Goal: Contribute content: Contribute content

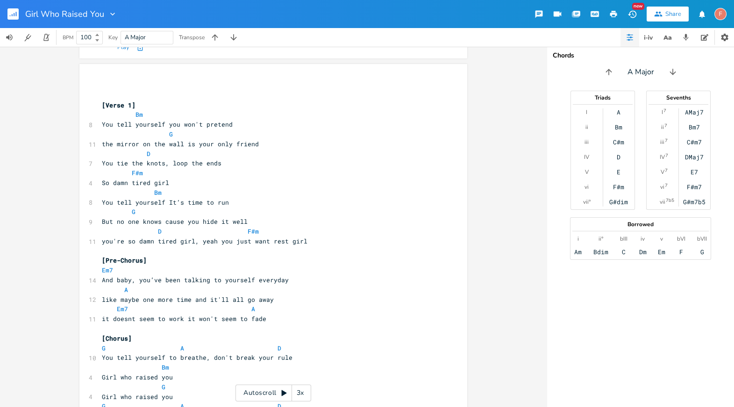
scroll to position [159, 0]
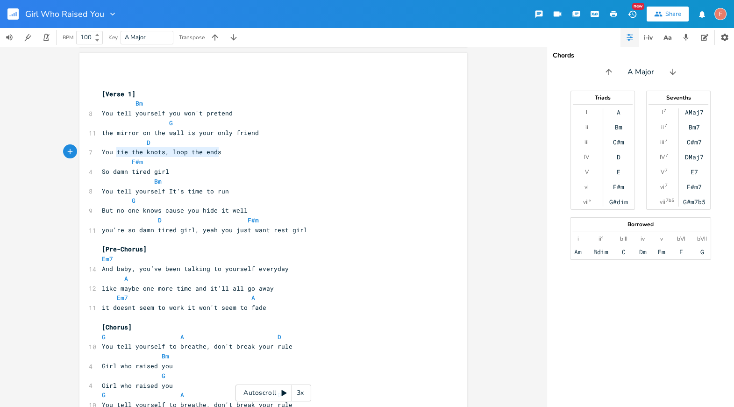
type textarea "tie the knots, loop the ends"
drag, startPoint x: 237, startPoint y: 149, endPoint x: 109, endPoint y: 154, distance: 128.1
click at [109, 154] on pre "You tie the knots, loop the ends" at bounding box center [268, 152] width 337 height 10
click at [165, 143] on pre "D" at bounding box center [268, 143] width 337 height 10
click at [162, 152] on span "You tie the knots, loop the ends" at bounding box center [162, 152] width 120 height 8
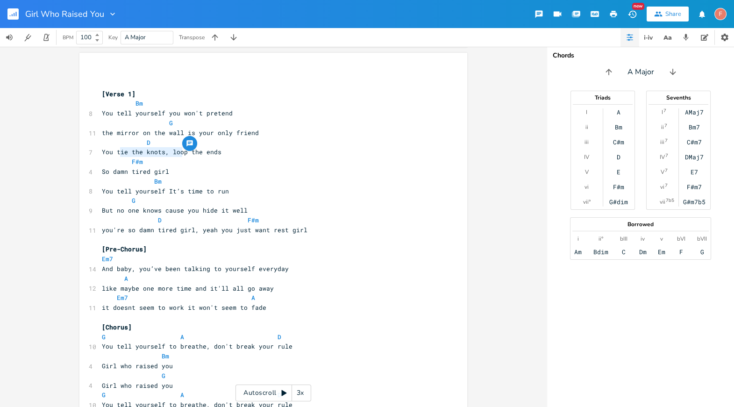
type textarea "ie the knots, loop"
drag, startPoint x: 117, startPoint y: 151, endPoint x: 183, endPoint y: 152, distance: 65.9
click at [183, 152] on span "You tie the knots, loop the ends" at bounding box center [162, 152] width 120 height 8
click at [197, 151] on span "You tie the knots, loop the ends" at bounding box center [162, 152] width 120 height 8
type textarea "tie the knots, loop the"
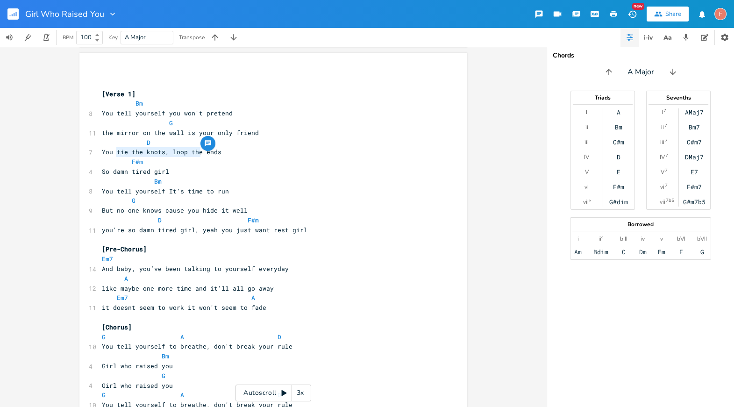
drag, startPoint x: 197, startPoint y: 150, endPoint x: 113, endPoint y: 152, distance: 84.6
click at [113, 152] on span "You tie the knots, loop the ends" at bounding box center [162, 152] width 120 height 8
click at [169, 152] on span "You tie the knots, loop the ends" at bounding box center [162, 152] width 120 height 8
click at [195, 152] on span "You tie the knots, loop the ends" at bounding box center [162, 152] width 120 height 8
type textarea "the"
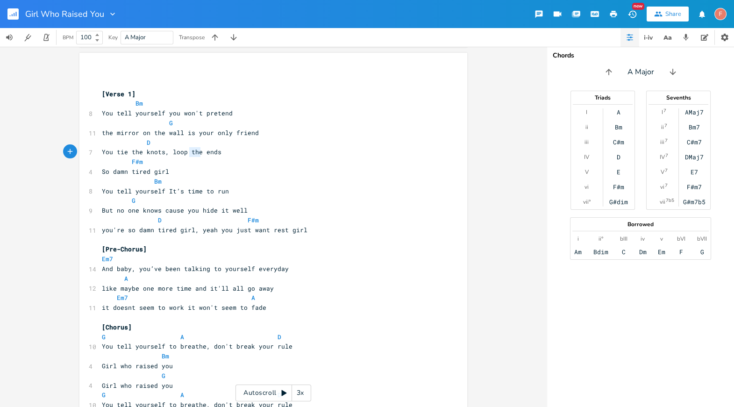
click at [195, 152] on span "You tie the knots, loop the ends" at bounding box center [162, 152] width 120 height 8
type textarea "TIE"
type textarea "tie loose"
drag, startPoint x: 165, startPoint y: 151, endPoint x: 83, endPoint y: 156, distance: 81.9
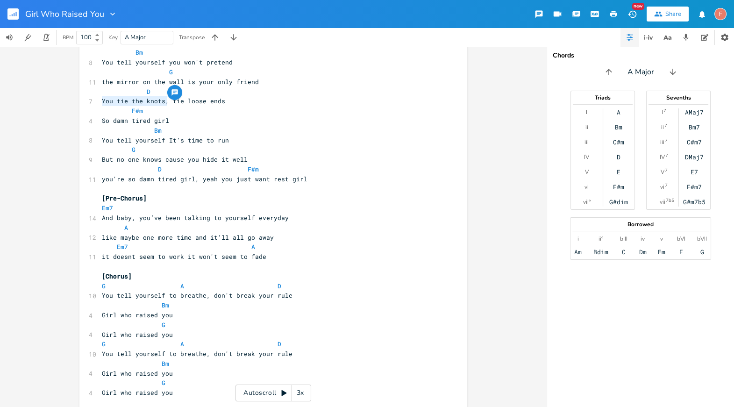
scroll to position [219, 0]
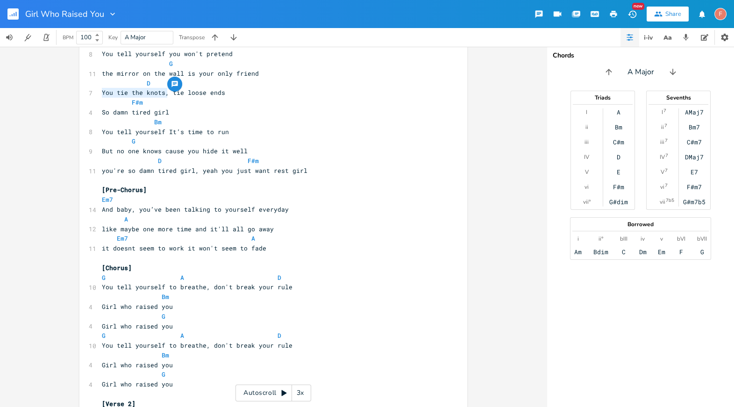
type textarea "You tie the knots,"
click at [160, 93] on span "You tie the knots, tie loose ends" at bounding box center [163, 92] width 123 height 8
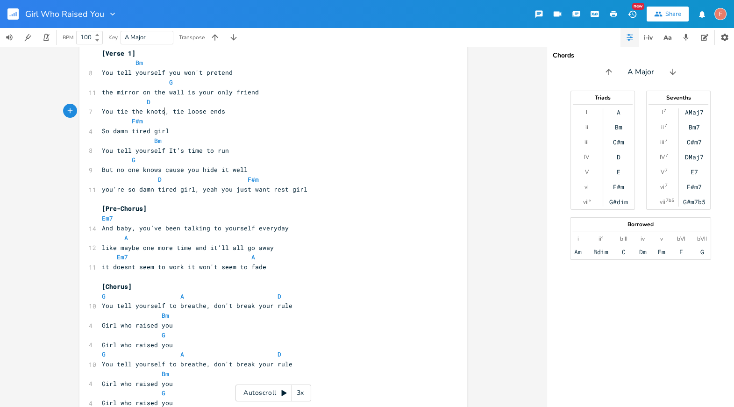
scroll to position [192, 0]
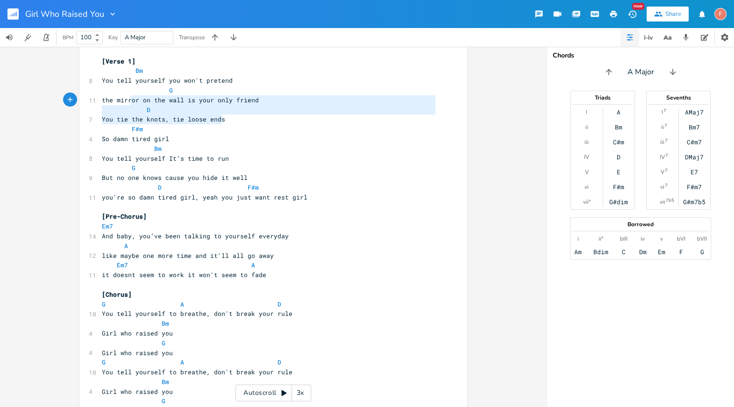
type textarea "You tell yourself you won't pretend G the mirror on the wall is your only frien…"
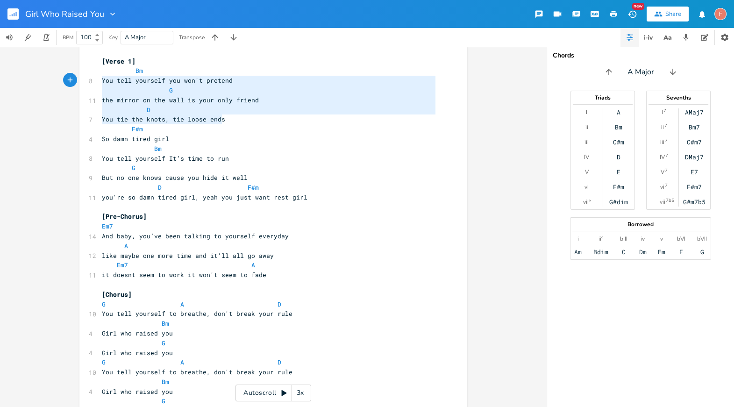
drag, startPoint x: 242, startPoint y: 119, endPoint x: 87, endPoint y: 83, distance: 158.8
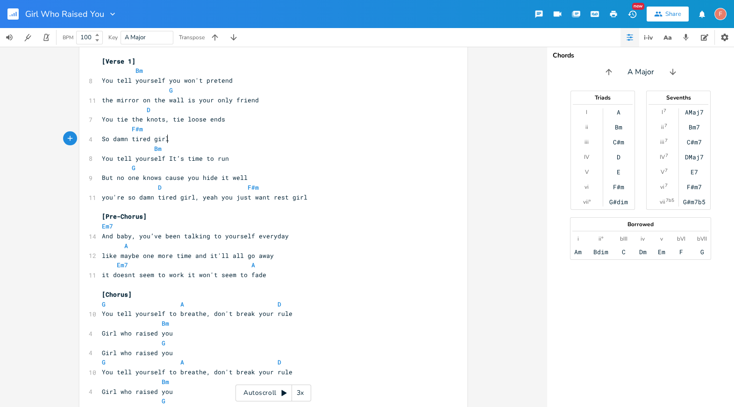
click at [279, 140] on pre "So damn tired girl" at bounding box center [268, 139] width 337 height 10
type textarea "You tie the knots,"
drag, startPoint x: 164, startPoint y: 120, endPoint x: 87, endPoint y: 120, distance: 76.2
click at [100, 120] on div "7 You tie the knots, tie loose ends" at bounding box center [268, 119] width 337 height 10
click at [155, 141] on span "So damn tired girl" at bounding box center [135, 139] width 67 height 8
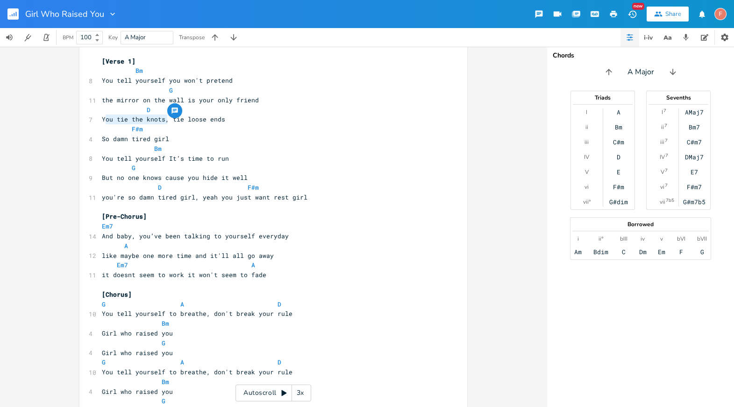
type textarea "You tie the knots,"
drag, startPoint x: 164, startPoint y: 119, endPoint x: 96, endPoint y: 120, distance: 68.2
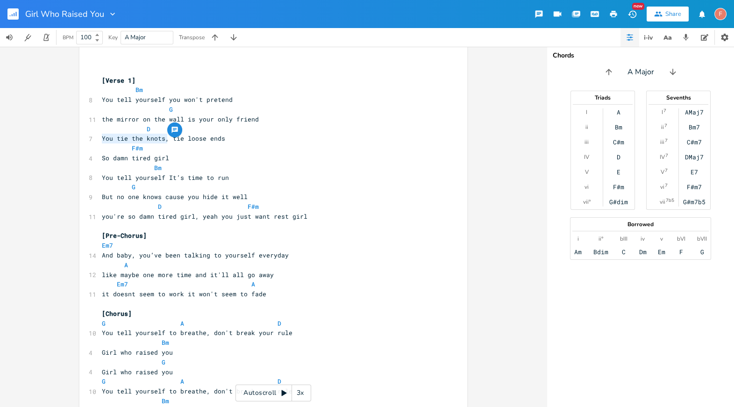
scroll to position [173, 0]
click at [171, 138] on span "You tie the knots, tie loose ends" at bounding box center [163, 138] width 123 height 8
type textarea "You tie the knots,"
drag, startPoint x: 164, startPoint y: 140, endPoint x: 77, endPoint y: 140, distance: 87.8
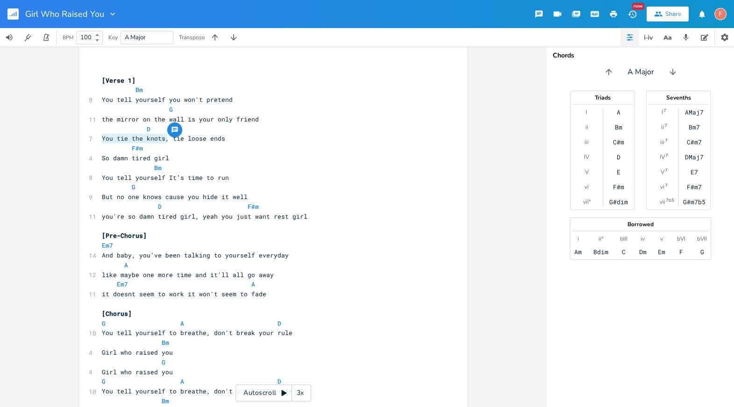
click at [150, 145] on pre "F#m" at bounding box center [268, 148] width 337 height 10
type textarea "You tie the knots,"
drag, startPoint x: 164, startPoint y: 138, endPoint x: 80, endPoint y: 139, distance: 84.1
click at [176, 141] on span "You tie the knots, tie loose ends" at bounding box center [163, 138] width 123 height 8
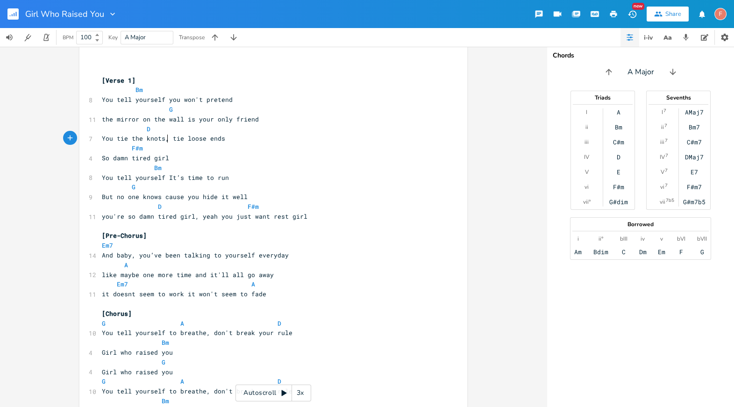
type textarea "You tie the knots,"
drag, startPoint x: 164, startPoint y: 140, endPoint x: 66, endPoint y: 140, distance: 98.1
click at [178, 142] on span "You tie the knots, tie loose ends" at bounding box center [163, 138] width 123 height 8
type textarea "You tie the knots,"
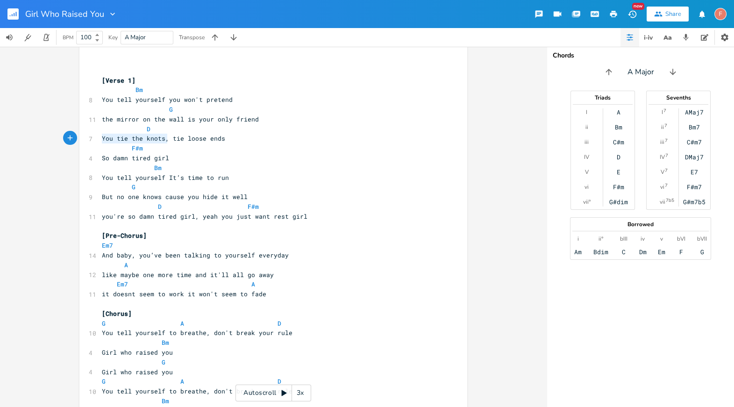
drag, startPoint x: 166, startPoint y: 140, endPoint x: 48, endPoint y: 140, distance: 118.2
click at [48, 140] on div "Bm E A D G B E × Previous 1 of 25 Next Play G E A D G B E Previous 1 of 21 Next…" at bounding box center [273, 227] width 547 height 360
click at [259, 140] on pre "You tie the knots, tie loose ends" at bounding box center [268, 139] width 337 height 10
drag, startPoint x: 259, startPoint y: 138, endPoint x: 67, endPoint y: 142, distance: 192.5
click at [67, 142] on div "Bm E A D G B E × Previous 1 of 25 Next Play G E A D G B E Previous 1 of 21 Next…" at bounding box center [273, 227] width 547 height 360
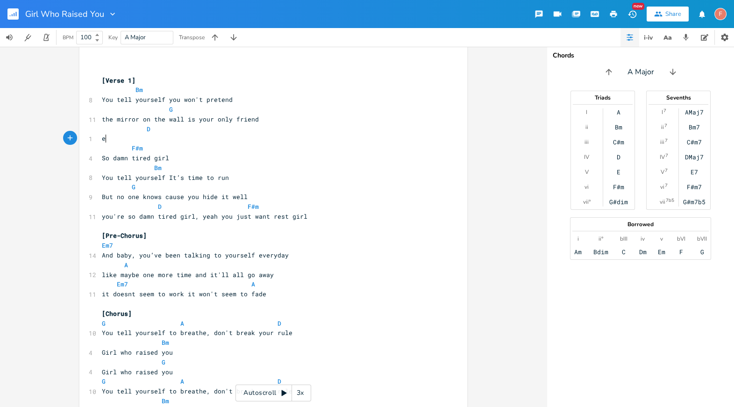
scroll to position [0, 2]
paste textarea "You tie the knots, tie loose ends"
type textarea "You tie the knots, tie loose ends"
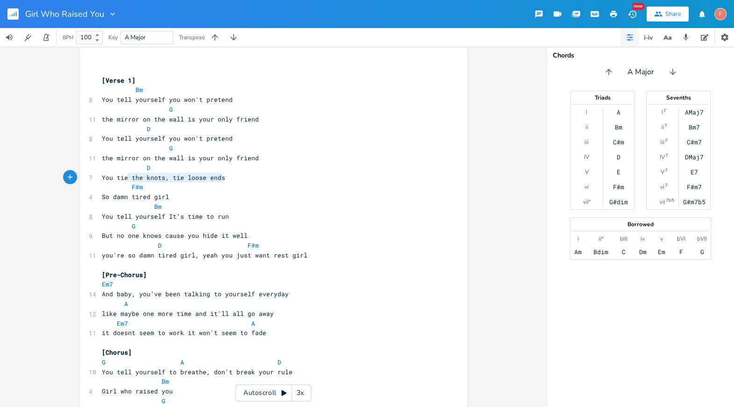
type textarea "You tie the knots, tie loose ends"
drag, startPoint x: 240, startPoint y: 176, endPoint x: 92, endPoint y: 178, distance: 148.1
click at [243, 173] on pre "You tie the knots, tie loose ends" at bounding box center [268, 178] width 337 height 10
drag, startPoint x: 251, startPoint y: 178, endPoint x: 85, endPoint y: 178, distance: 166.3
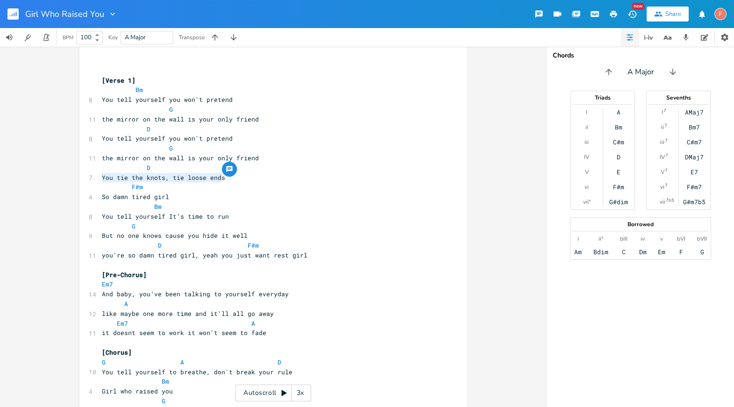
type textarea "you've heard it all it sounds the same"
click at [294, 229] on pre "G" at bounding box center [268, 226] width 337 height 10
click at [331, 235] on pre "But no one knows cause you hide it well" at bounding box center [268, 236] width 337 height 10
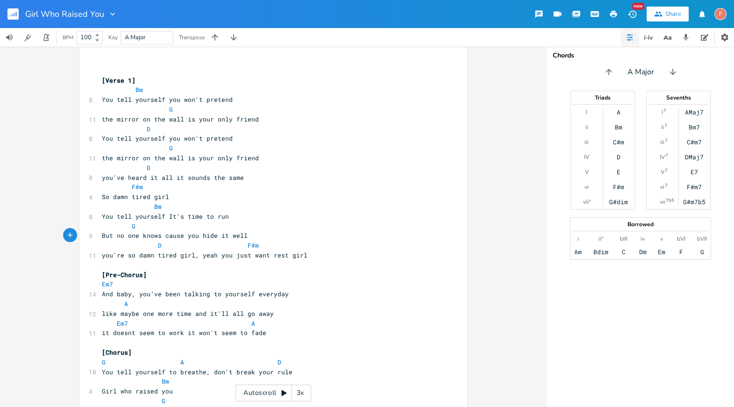
click at [367, 250] on pre "you're so damn tired girl, yeah you just want rest girl" at bounding box center [268, 255] width 337 height 10
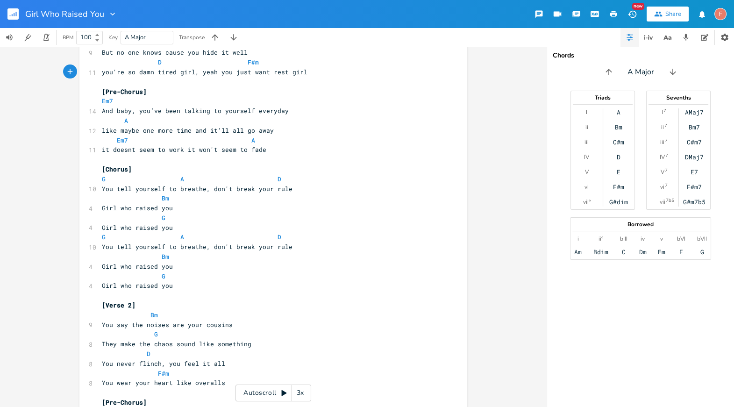
scroll to position [355, 0]
type textarea "it won't"
drag, startPoint x: 181, startPoint y: 150, endPoint x: 215, endPoint y: 150, distance: 34.6
click at [215, 150] on span "it doesnt seem to work it won't seem to fade" at bounding box center [184, 150] width 164 height 8
type textarea "doesn't"
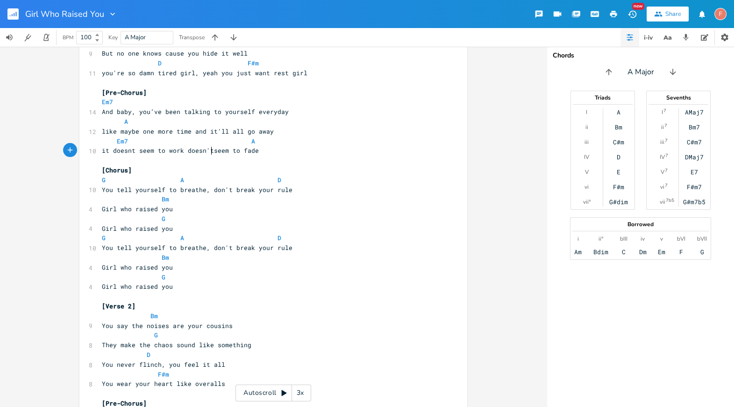
scroll to position [0, 23]
click at [177, 150] on span "it doesnt seem to work doesn't seem to fade" at bounding box center [182, 150] width 161 height 8
click at [179, 150] on span "it doesnt seem to work doesn't seem to fade" at bounding box center [182, 150] width 161 height 8
type textarea ","
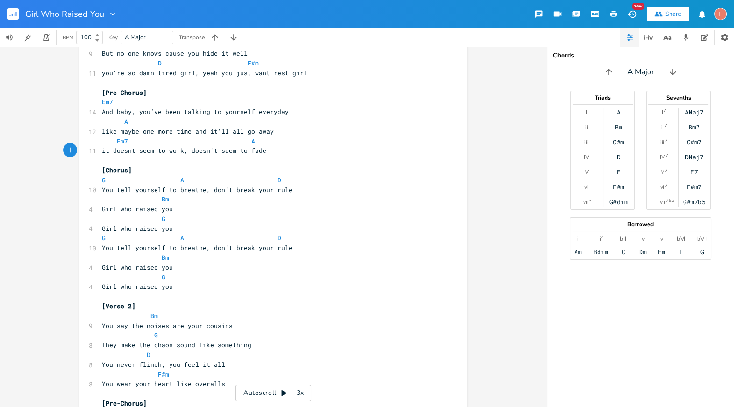
click at [330, 187] on pre "You tell yourself to breathe, don't break your rule" at bounding box center [268, 190] width 337 height 10
click at [346, 199] on pre "Bm" at bounding box center [268, 199] width 337 height 10
click at [356, 208] on pre "Girl who raised you" at bounding box center [268, 209] width 337 height 10
click at [200, 229] on pre "Girl who raised you" at bounding box center [268, 229] width 337 height 10
click at [122, 229] on span "Girl who raised you" at bounding box center [137, 228] width 71 height 8
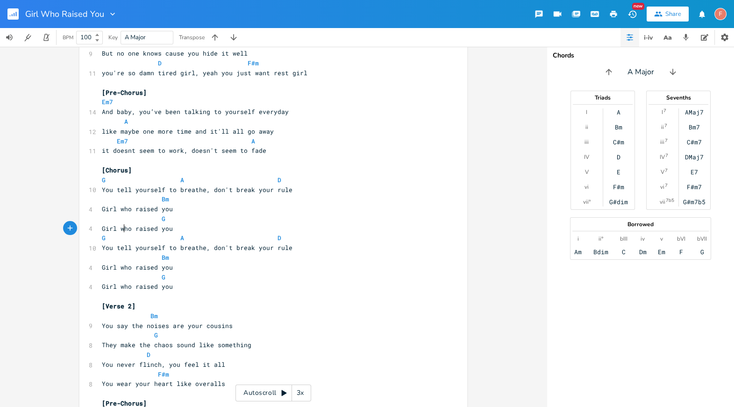
click at [122, 229] on span "Girl who raised you" at bounding box center [137, 228] width 71 height 8
type textarea "you"
type textarea "who"
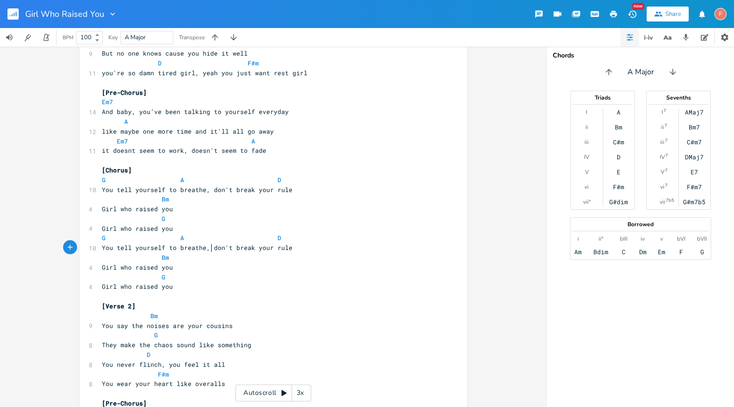
click at [209, 245] on span "You tell yourself to breathe, don't break your rule" at bounding box center [197, 247] width 191 height 8
click at [232, 245] on span "You tell yourself to breathe, don't break your rule" at bounding box center [197, 247] width 191 height 8
click at [285, 243] on pre "You tell yourself to breathe, don't break your rule" at bounding box center [268, 248] width 337 height 10
click at [184, 249] on span "You tell yourself to breathe, don't break your rule" at bounding box center [197, 247] width 191 height 8
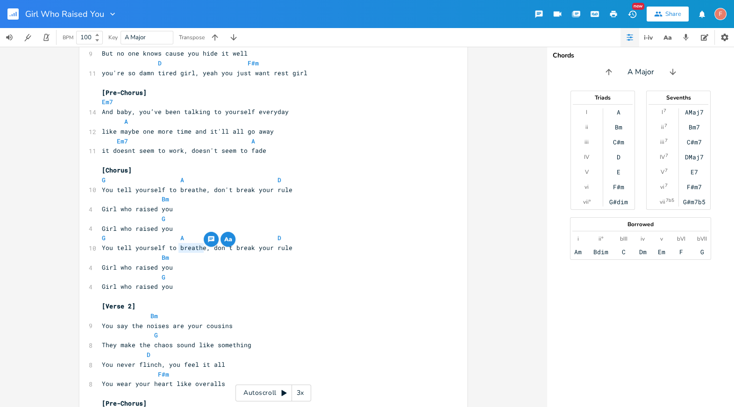
type textarea "go"
click at [188, 245] on span "You tell yourself to go, don't break your rule" at bounding box center [188, 247] width 172 height 8
click at [189, 247] on span "You tell yourself to go, don't break your rule" at bounding box center [188, 247] width 172 height 8
type textarea "and then"
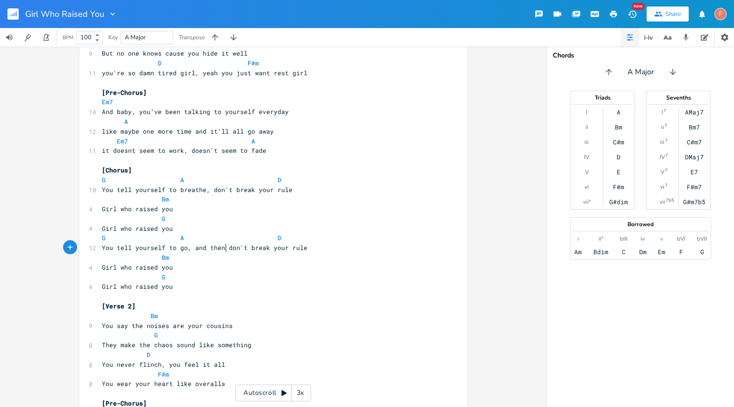
scroll to position [0, 25]
click at [322, 246] on pre "You tell yourself to go, and then don't break your rule" at bounding box center [268, 248] width 337 height 10
click at [116, 270] on span "Girl who raised you" at bounding box center [137, 267] width 71 height 8
click at [118, 270] on span "Girl who raised you" at bounding box center [137, 267] width 71 height 8
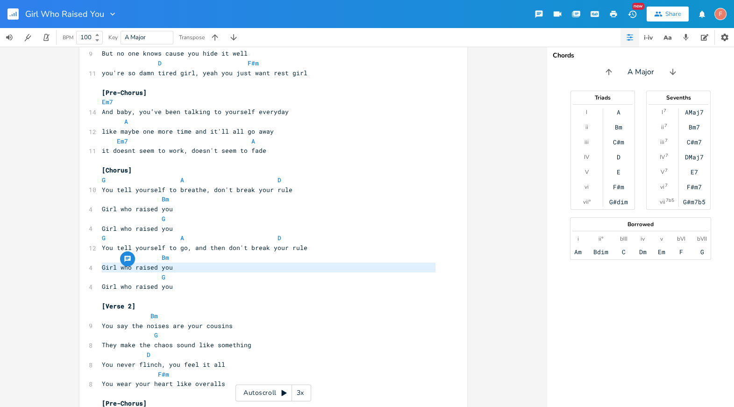
type textarea "Girl who raised you"
click at [118, 270] on span "Girl who raised you" at bounding box center [137, 267] width 71 height 8
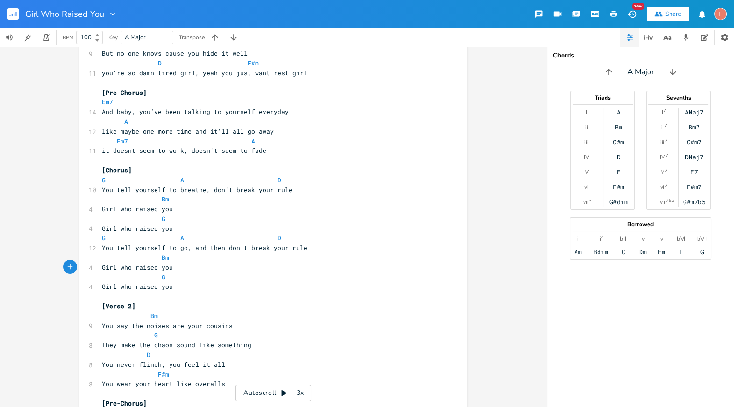
click at [122, 267] on span "Girl who raised you" at bounding box center [137, 267] width 71 height 8
type textarea "you"
click at [123, 288] on span "Girl who raised you" at bounding box center [137, 286] width 71 height 8
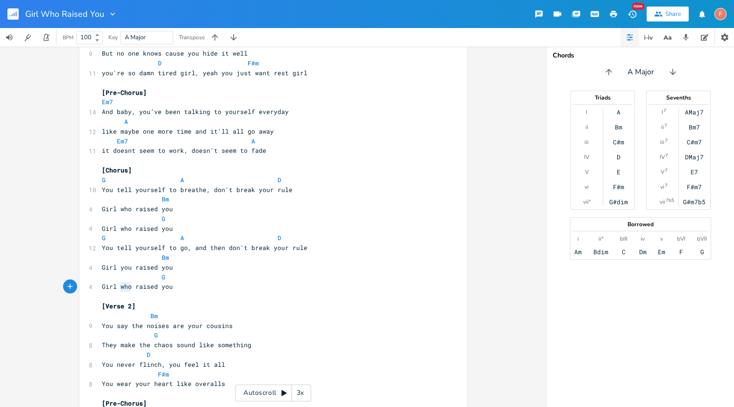
click at [123, 288] on span "Girl who raised you" at bounding box center [137, 286] width 71 height 8
type textarea "y"
type textarea "you"
click at [201, 285] on pre "Girl you raised you" at bounding box center [268, 287] width 337 height 10
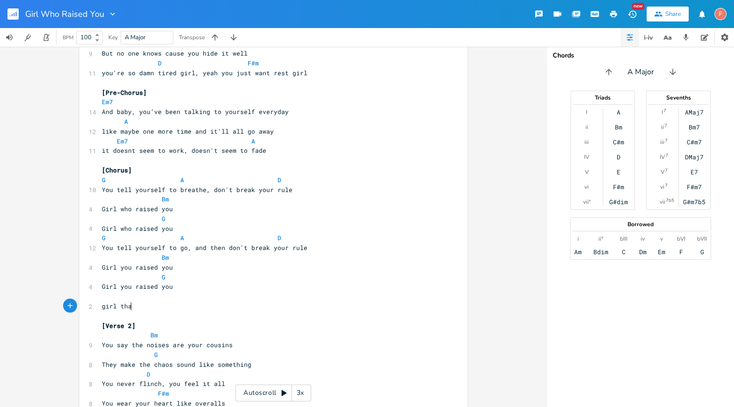
type textarea "girl that"
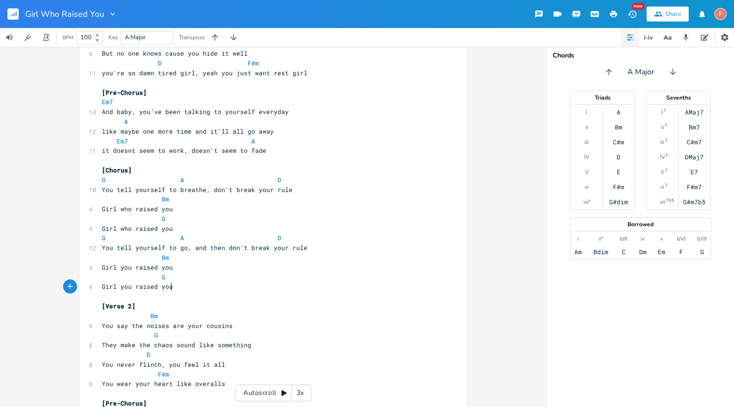
click at [102, 382] on span "You wear your heart like overalls" at bounding box center [163, 383] width 123 height 8
type textarea "You"
click at [102, 382] on span "You wear your heart like overalls" at bounding box center [163, 383] width 123 height 8
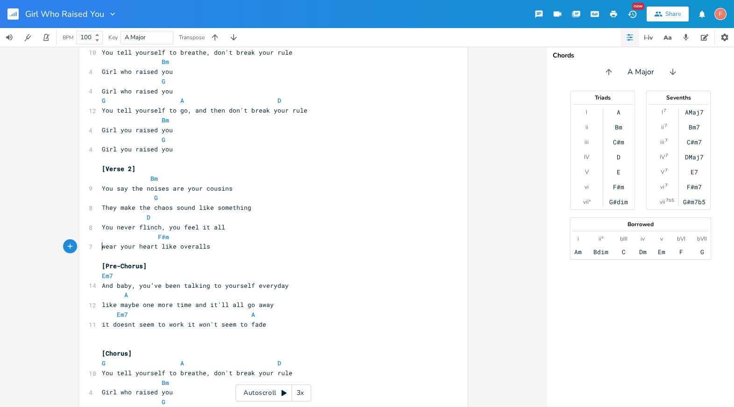
scroll to position [502, 0]
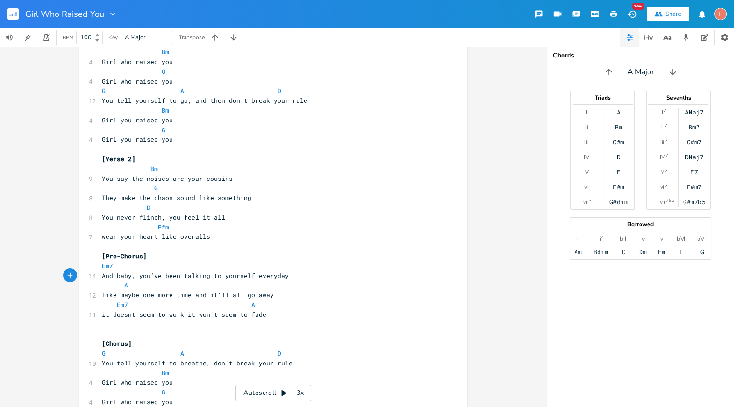
click at [191, 276] on span "And baby, you’ve been talking to yourself everyday" at bounding box center [195, 275] width 187 height 8
type textarea "talking"
click at [191, 276] on span "And baby, you’ve been talking to yourself everyday" at bounding box center [195, 275] width 187 height 8
click at [303, 215] on pre "You never flinch, you feel it all" at bounding box center [268, 218] width 337 height 10
click at [194, 277] on span "And baby, you’ve been talking to yourself everyday" at bounding box center [195, 275] width 187 height 8
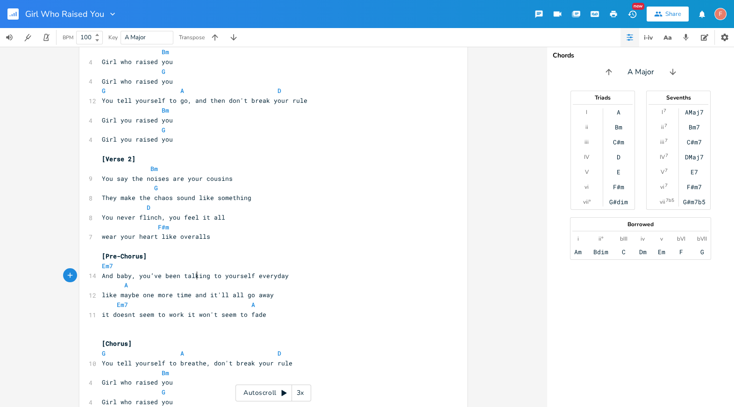
click at [194, 277] on span "And baby, you’ve been talking to yourself everyday" at bounding box center [195, 275] width 187 height 8
type textarea "running"
click at [213, 274] on span "And baby, you’ve been running to yourself everyday" at bounding box center [195, 275] width 187 height 8
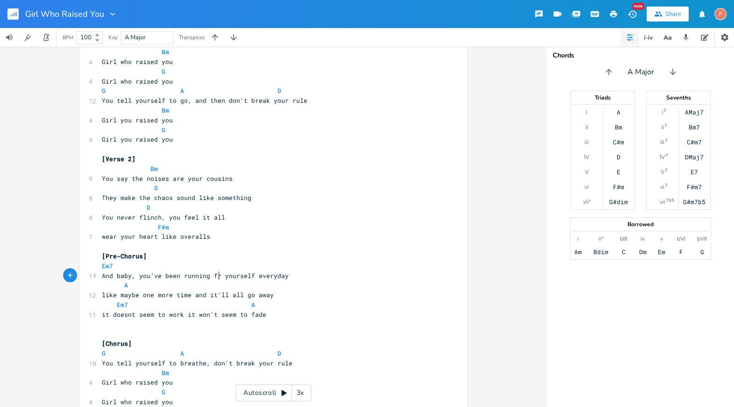
scroll to position [0, 12]
type textarea "from"
type textarea "to"
type textarea "talking"
click at [200, 279] on span "And baby, you’ve been talking to yourself everyday" at bounding box center [195, 275] width 187 height 8
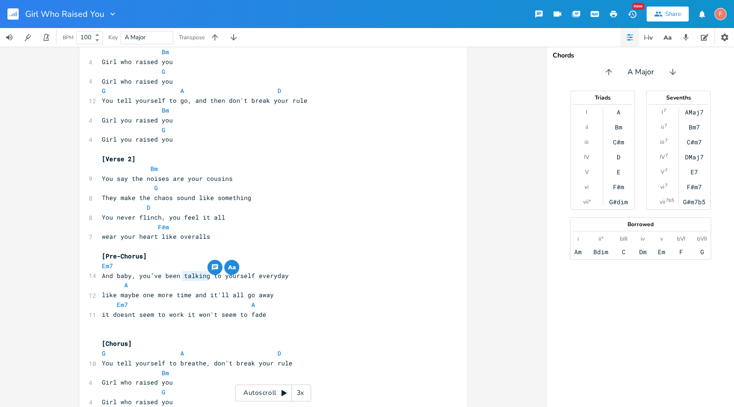
scroll to position [0, 0]
click at [194, 276] on span "And baby, you’ve been talking to yourself everyday" at bounding box center [195, 275] width 187 height 8
type textarea "running"
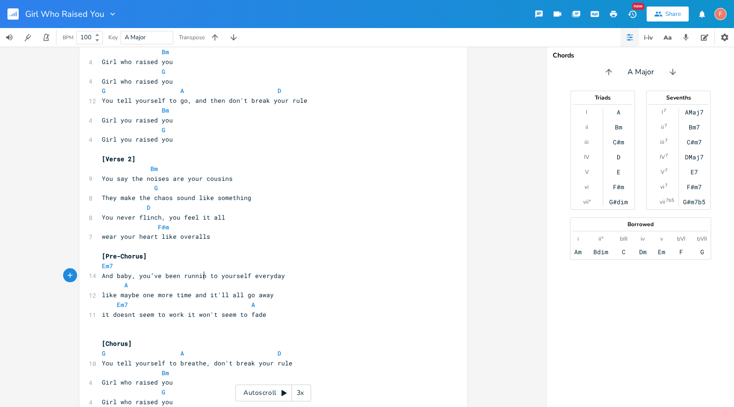
scroll to position [0, 21]
click at [216, 277] on span "And baby, you’ve been running to yourself everyday" at bounding box center [195, 275] width 187 height 8
type textarea "from"
click at [108, 294] on span "like maybe one more time and it'll all go away" at bounding box center [188, 295] width 172 height 8
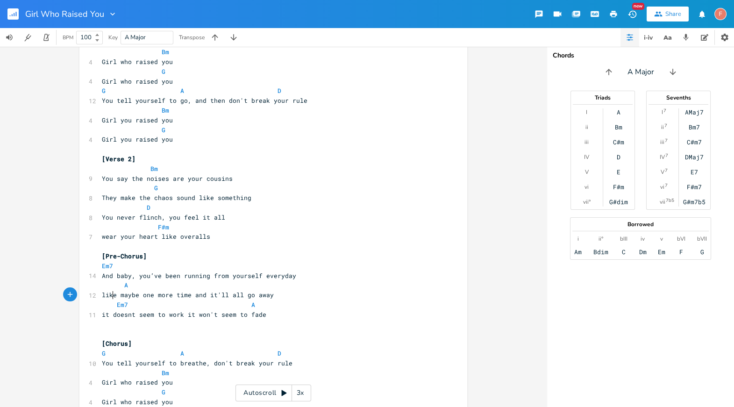
click at [108, 294] on span "like maybe one more time and it'll all go away" at bounding box center [188, 295] width 172 height 8
type textarea "but"
click at [257, 295] on span "but maybe one more time and it'll all go away" at bounding box center [186, 295] width 168 height 8
type textarea "away"
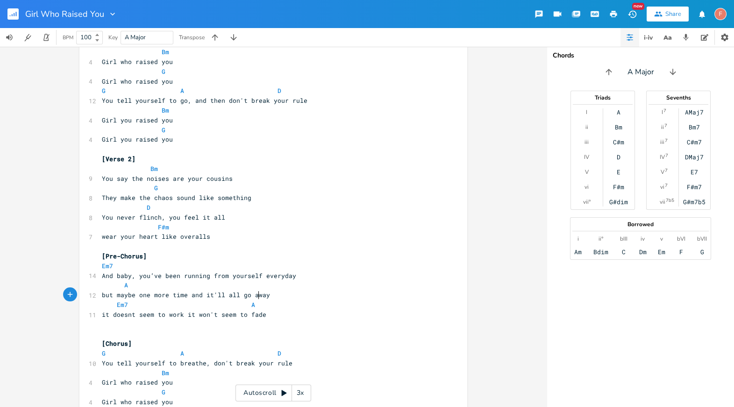
click at [257, 295] on span "but maybe one more time and it'll all go away" at bounding box center [186, 295] width 168 height 8
click at [293, 300] on pre "Em7 A" at bounding box center [268, 305] width 337 height 10
click at [307, 292] on pre "but maybe one more time and it'll all go away" at bounding box center [268, 295] width 337 height 10
type textarea "it'll all go away"
drag, startPoint x: 201, startPoint y: 296, endPoint x: 277, endPoint y: 293, distance: 75.3
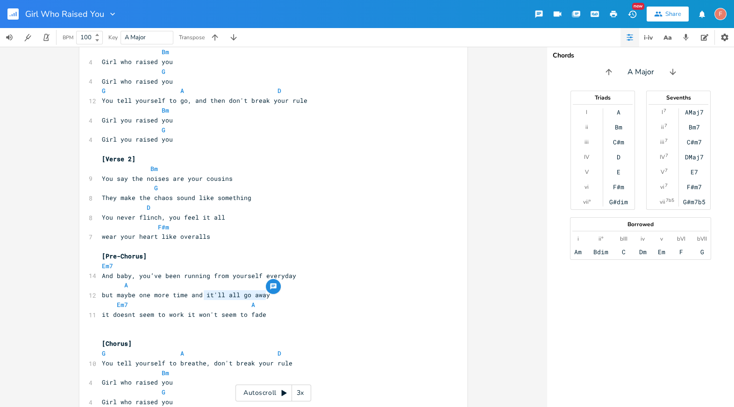
click at [277, 293] on div "it'll all go away x ​ ​ [Verse 1] Bm 8 You tell yourself you won't pretend G 11…" at bounding box center [273, 332] width 388 height 1245
click at [202, 294] on span "but maybe one more time and it'll all go away" at bounding box center [186, 295] width 168 height 8
drag, startPoint x: 201, startPoint y: 295, endPoint x: 273, endPoint y: 298, distance: 72.0
click at [273, 298] on pre "but maybe one more time and it'll all go away" at bounding box center [268, 295] width 337 height 10
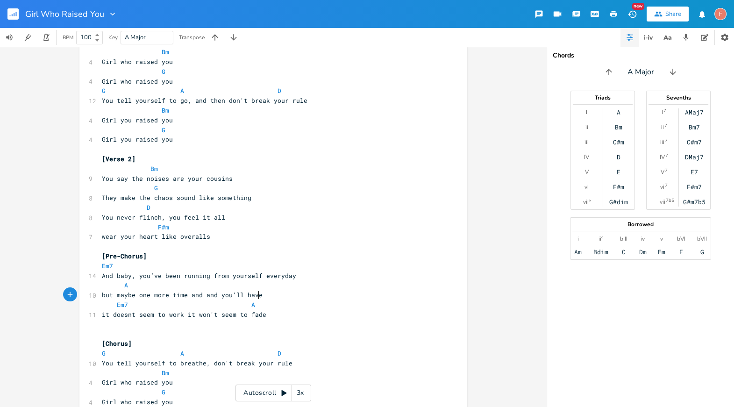
type textarea "and you'll have o"
type textarea "it all made"
